Goal: Check status

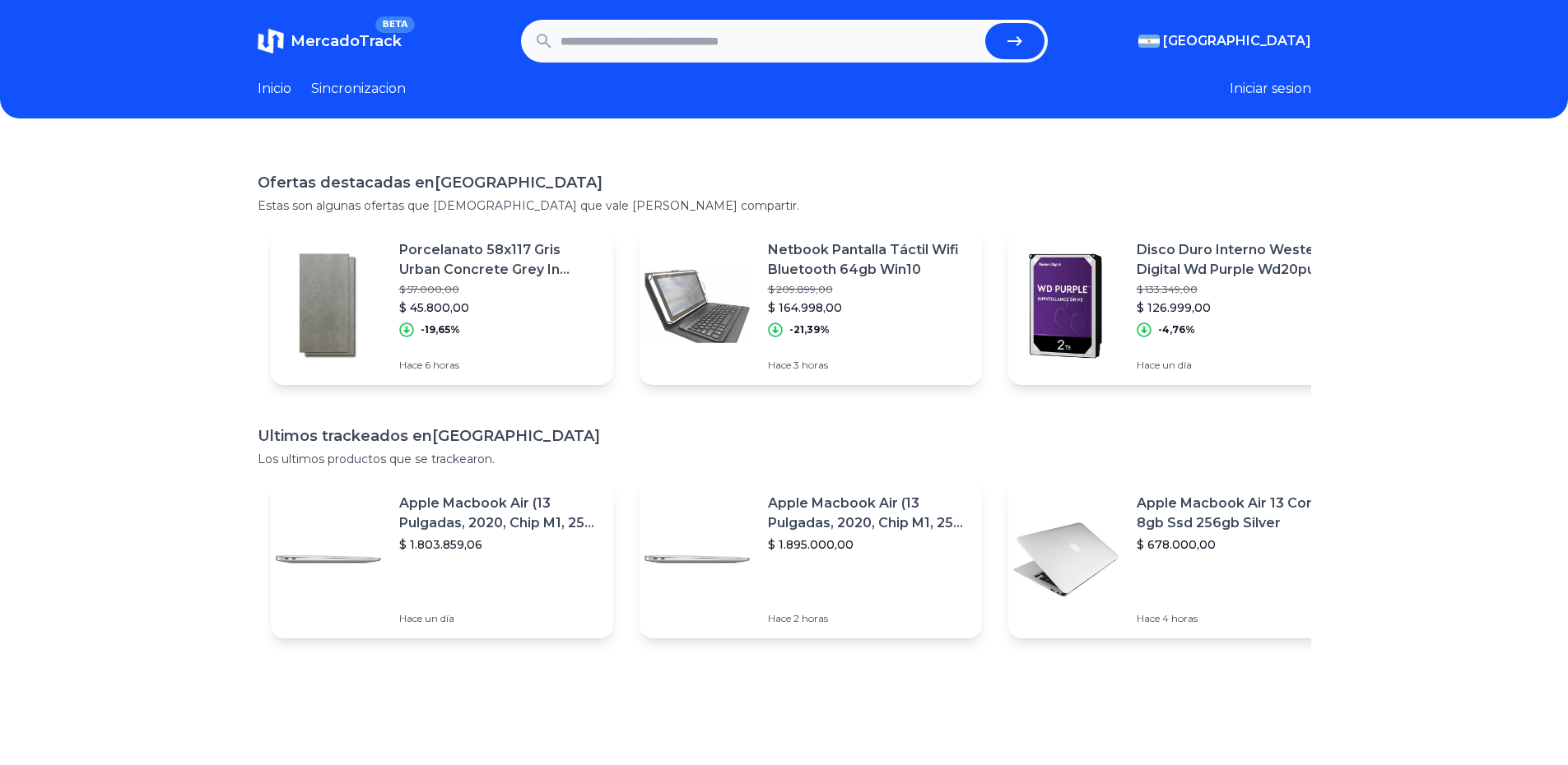
click at [818, 40] on input "text" at bounding box center [769, 41] width 418 height 36
paste input "**********"
click at [999, 42] on button "submit" at bounding box center [1015, 41] width 59 height 36
type input "**********"
